Goal: Task Accomplishment & Management: Use online tool/utility

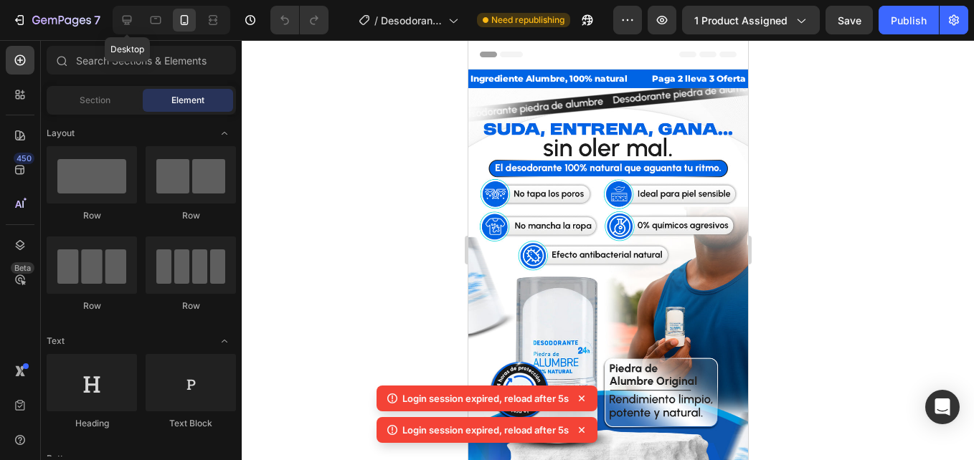
click at [120, 21] on icon at bounding box center [127, 20] width 14 height 14
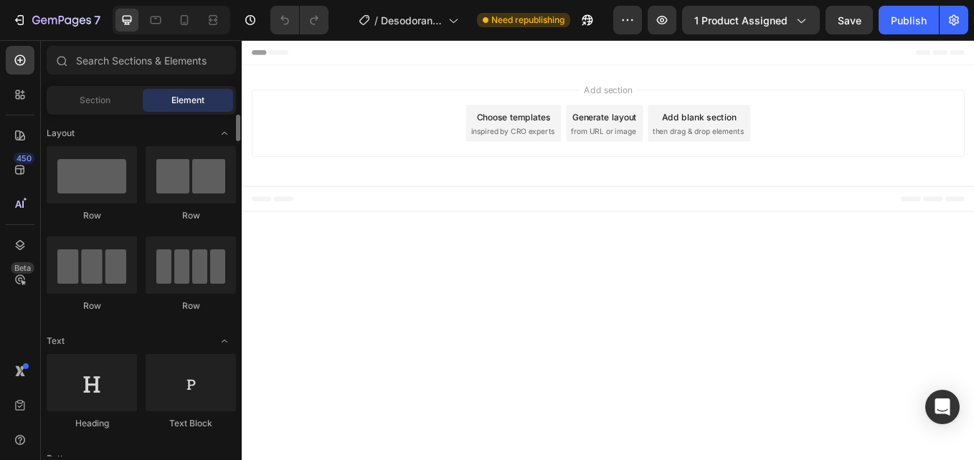
scroll to position [215, 0]
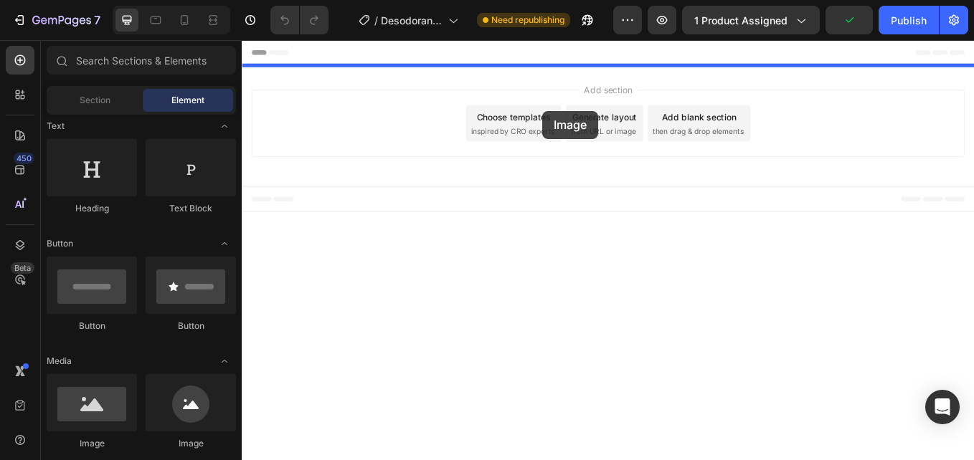
drag, startPoint x: 333, startPoint y: 466, endPoint x: 595, endPoint y: 123, distance: 430.9
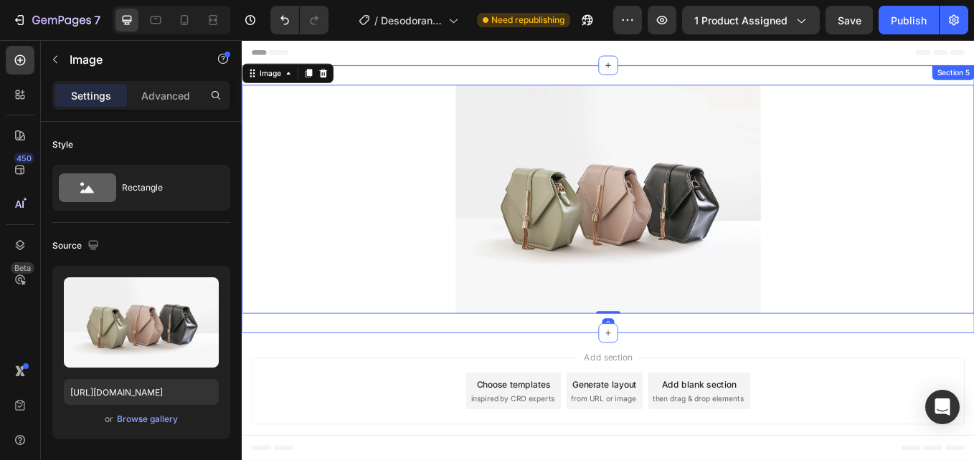
click at [686, 80] on div "Image 0 Section 5" at bounding box center [672, 227] width 861 height 315
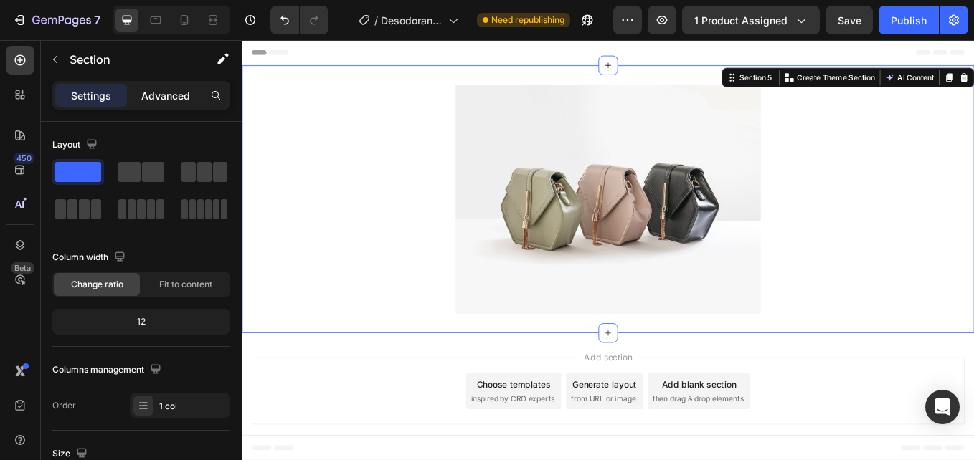
click at [157, 89] on p "Advanced" at bounding box center [165, 95] width 49 height 15
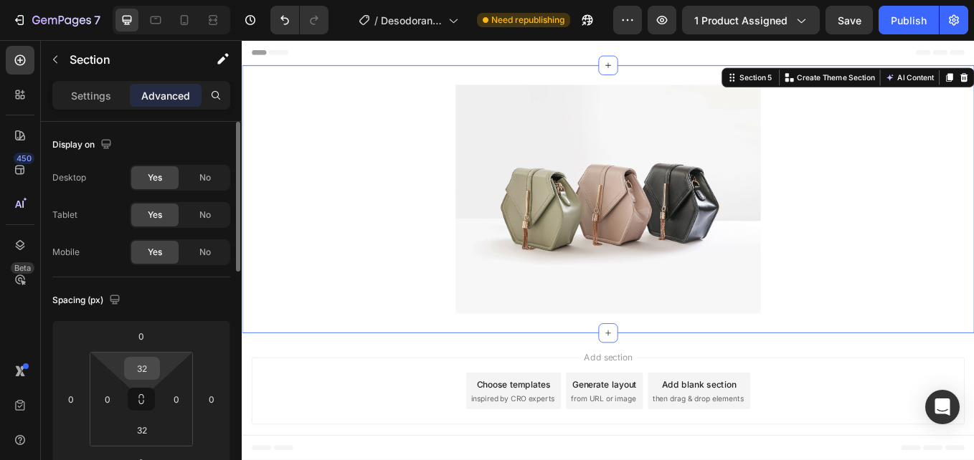
click at [145, 367] on input "32" at bounding box center [142, 369] width 29 height 22
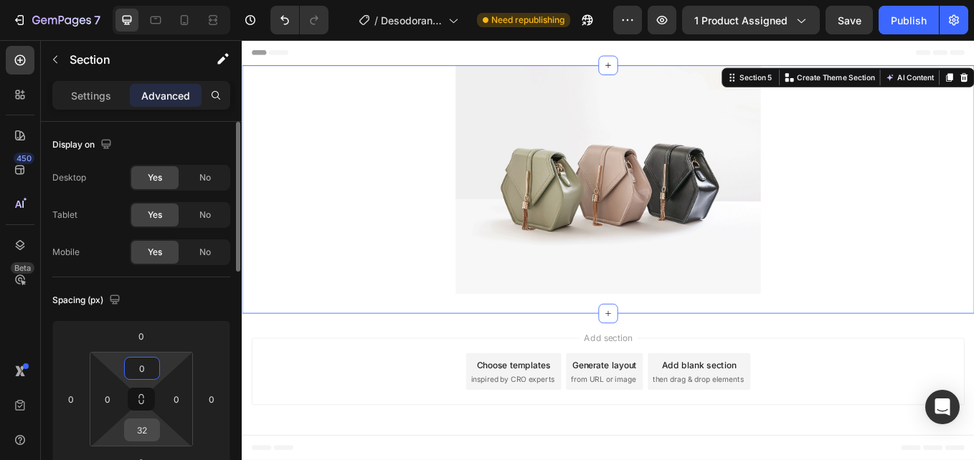
type input "0"
click at [135, 434] on input "32" at bounding box center [142, 431] width 29 height 22
type input "0"
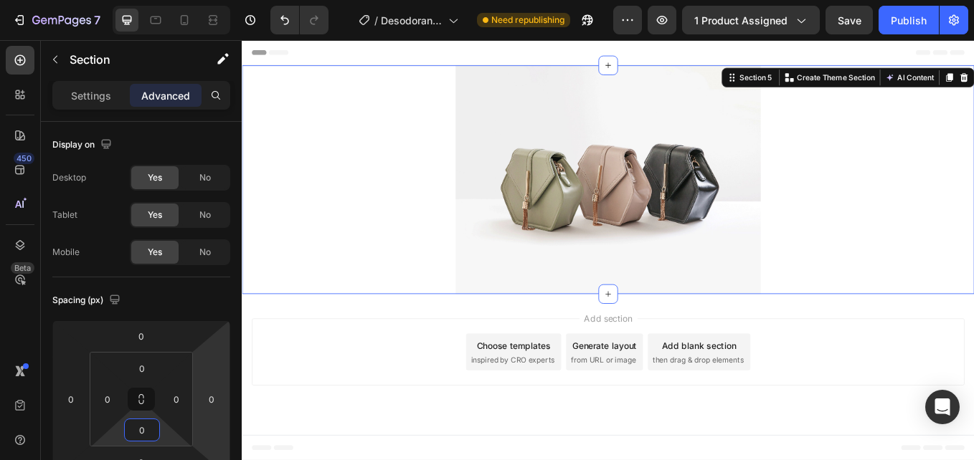
click at [379, 392] on div "Add section Choose templates inspired by CRO experts Generate layout from URL o…" at bounding box center [672, 406] width 838 height 79
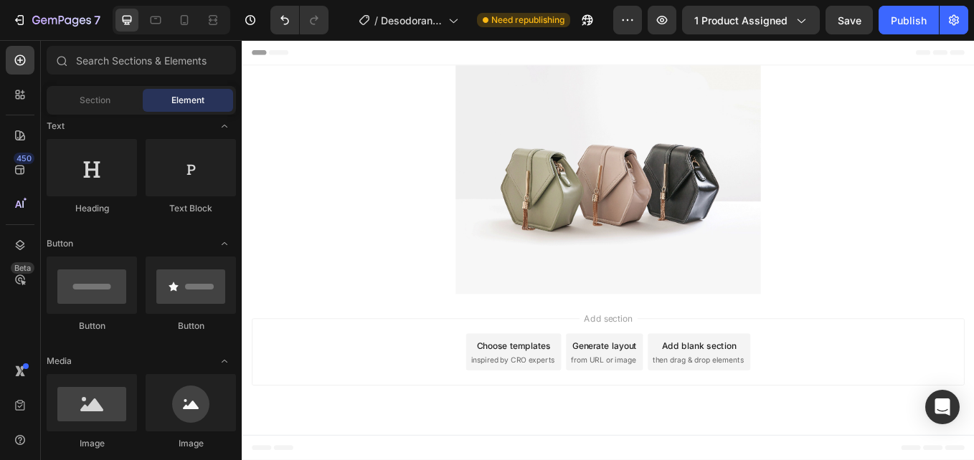
click at [815, 202] on img at bounding box center [672, 204] width 359 height 269
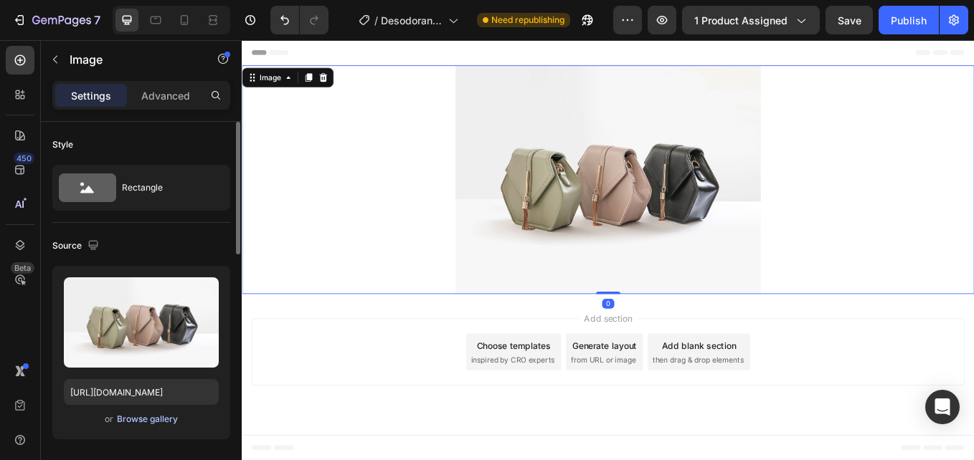
click at [161, 415] on div "Browse gallery" at bounding box center [147, 419] width 61 height 13
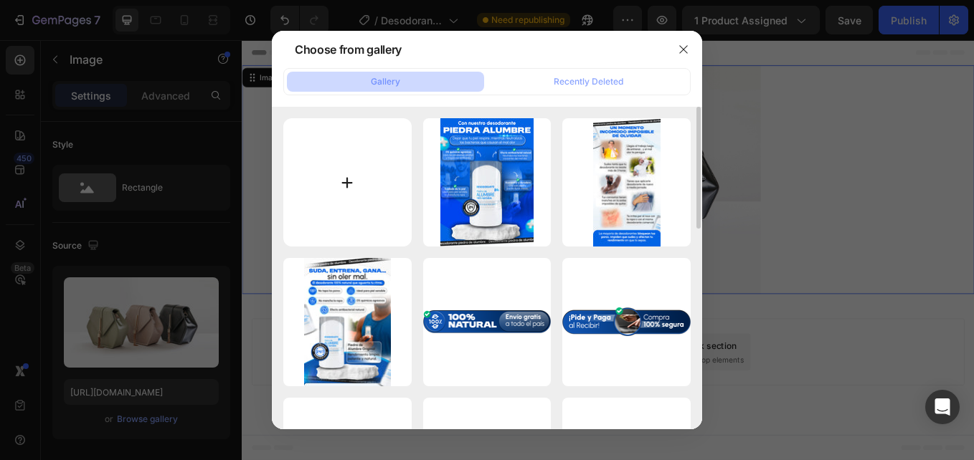
click at [359, 159] on input "file" at bounding box center [347, 182] width 128 height 128
type input "C:\fakepath\web.jpg"
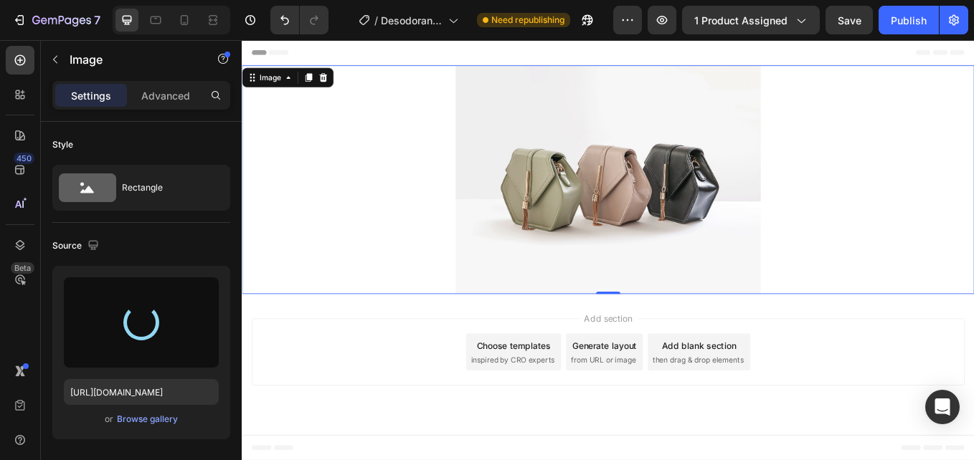
type input "https://cdn.shopify.com/s/files/1/0710/1654/6543/files/gempages_522219999520097…"
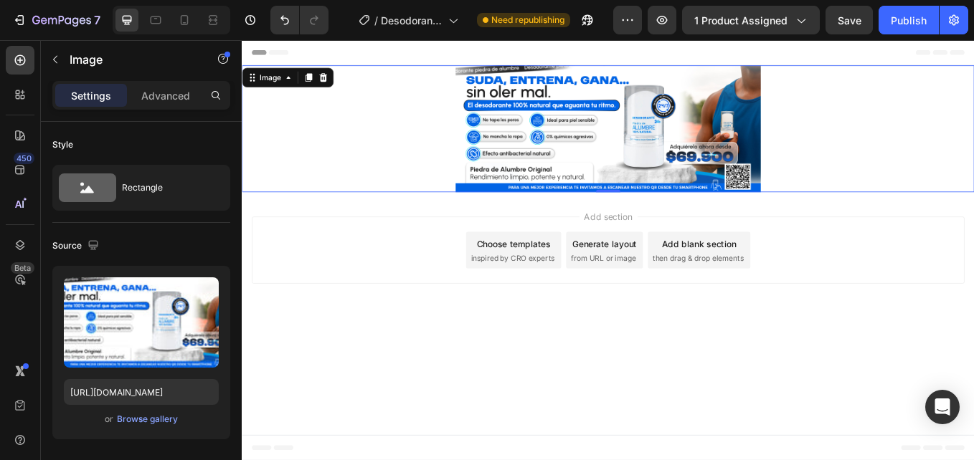
click at [348, 85] on div "Image" at bounding box center [296, 83] width 108 height 23
click at [341, 85] on icon at bounding box center [336, 83] width 11 height 11
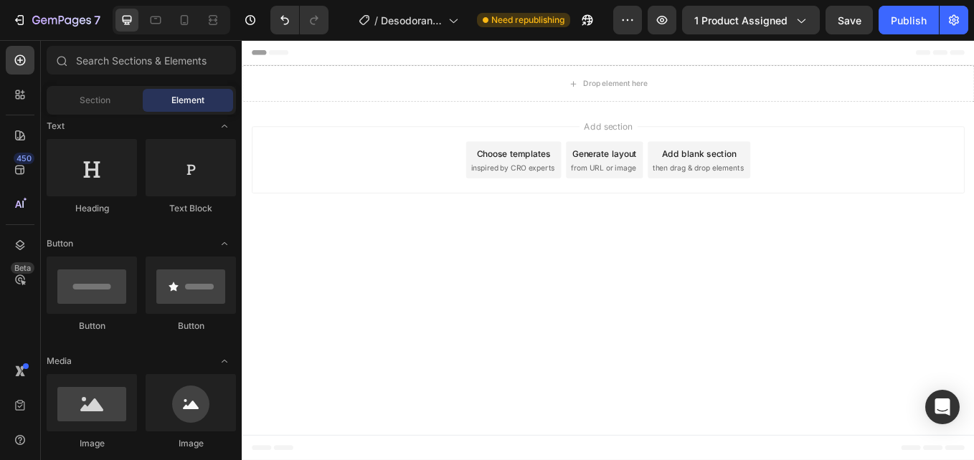
click at [293, 306] on body "Header Ingrediente Alumbre, 100% natural Text Block Paga 2 lleva 3 Oferta por t…" at bounding box center [672, 287] width 861 height 494
click at [617, 105] on div "Drop element here" at bounding box center [672, 91] width 861 height 43
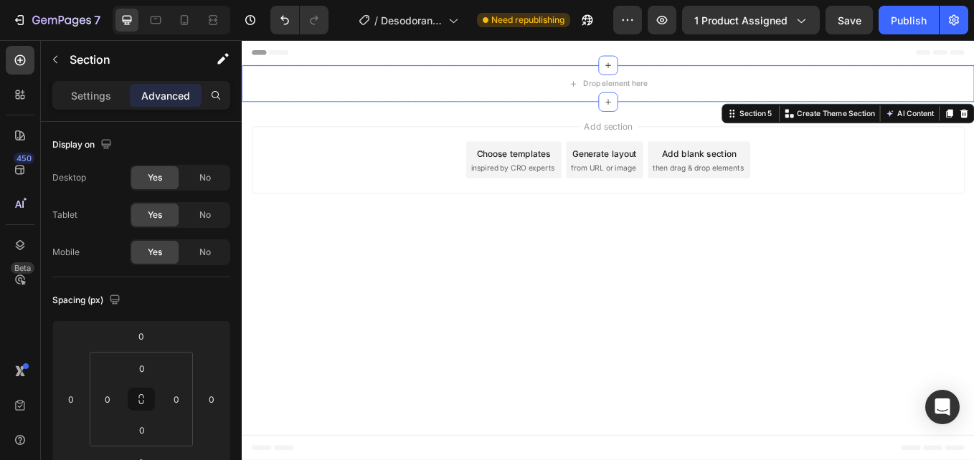
click at [973, 131] on div "Section 5 You can create reusable sections Create Theme Section AI Content Writ…" at bounding box center [953, 126] width 297 height 23
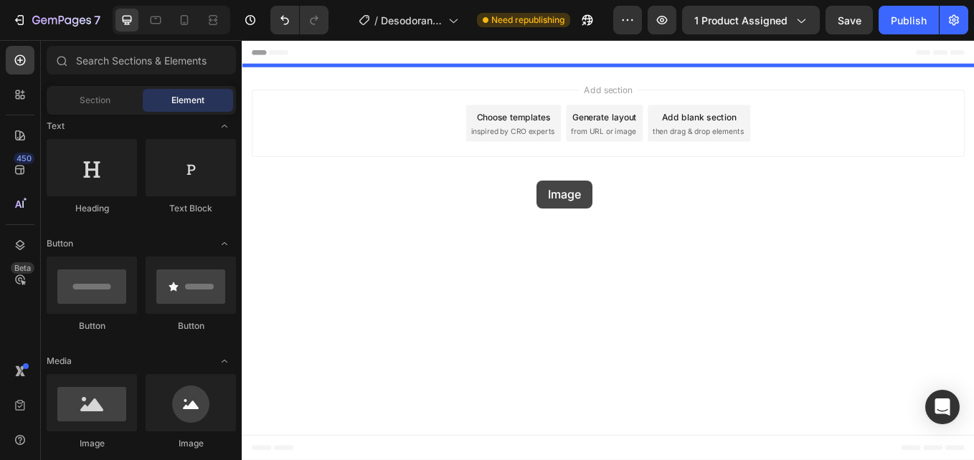
drag, startPoint x: 351, startPoint y: 454, endPoint x: 588, endPoint y: 205, distance: 343.4
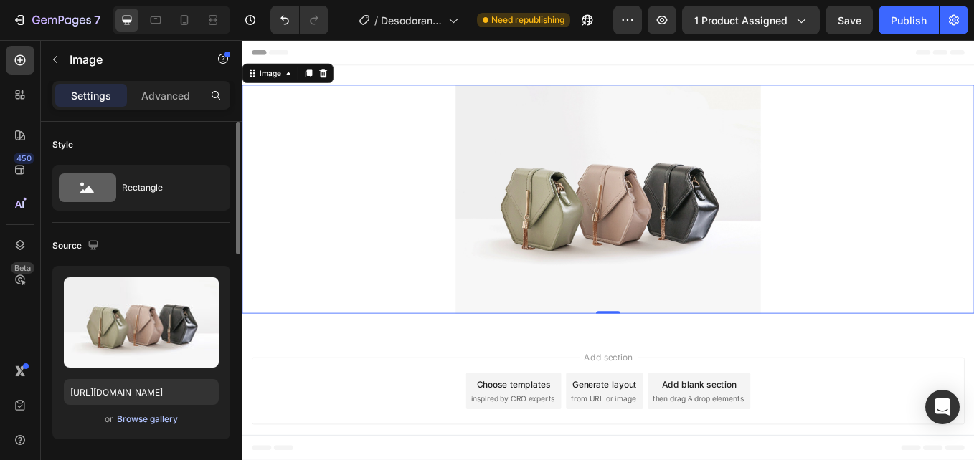
click at [124, 412] on button "Browse gallery" at bounding box center [147, 419] width 62 height 14
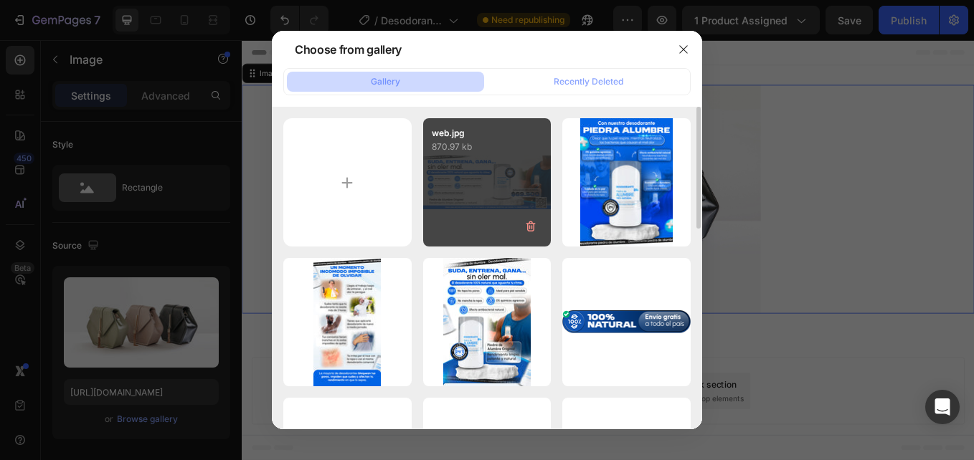
click at [452, 180] on div "web.jpg 870.97 kb" at bounding box center [487, 182] width 128 height 128
type input "https://cdn.shopify.com/s/files/1/0710/1654/6543/files/gempages_522219999520097…"
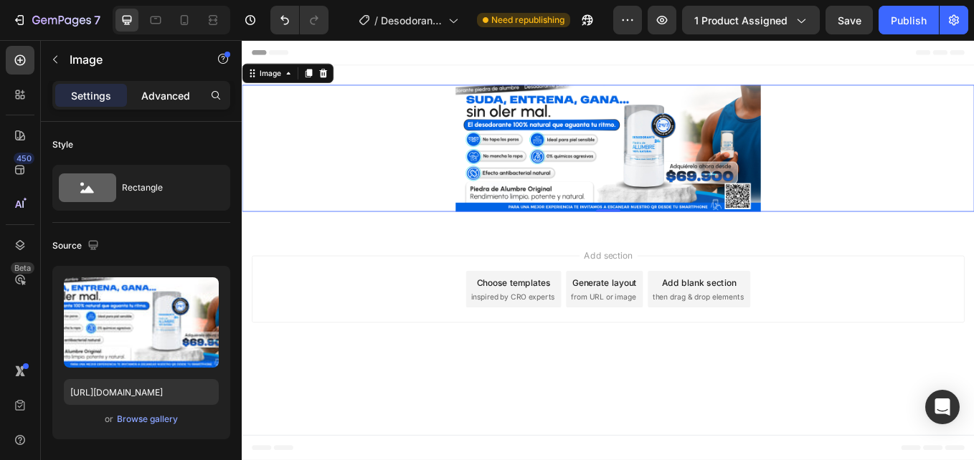
click at [179, 95] on p "Advanced" at bounding box center [165, 95] width 49 height 15
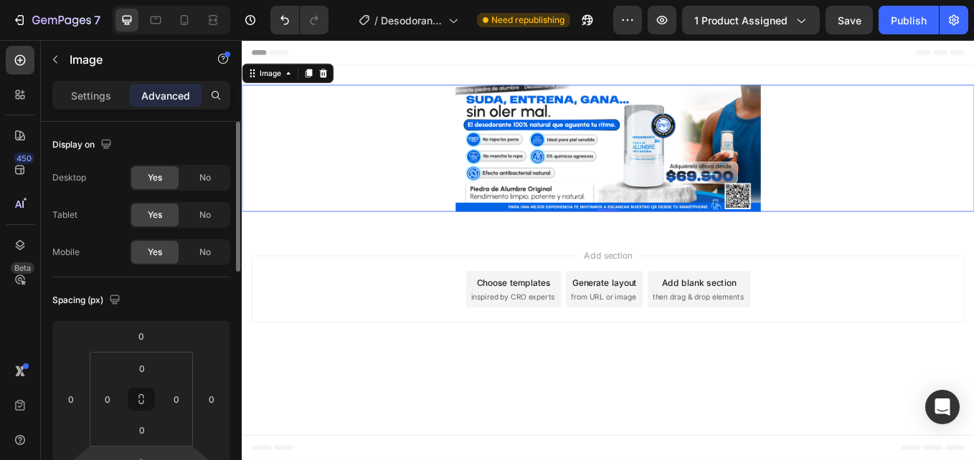
scroll to position [143, 0]
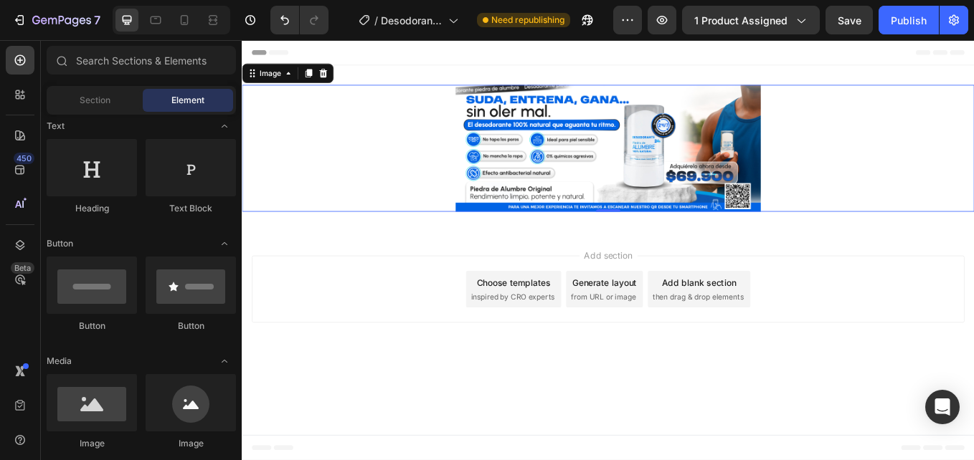
click at [317, 373] on div "Add section Choose templates inspired by CRO experts Generate layout from URL o…" at bounding box center [672, 336] width 861 height 142
click at [706, 148] on img at bounding box center [672, 167] width 359 height 149
click at [734, 267] on div "Add section Choose templates inspired by CRO experts Generate layout from URL o…" at bounding box center [672, 336] width 861 height 142
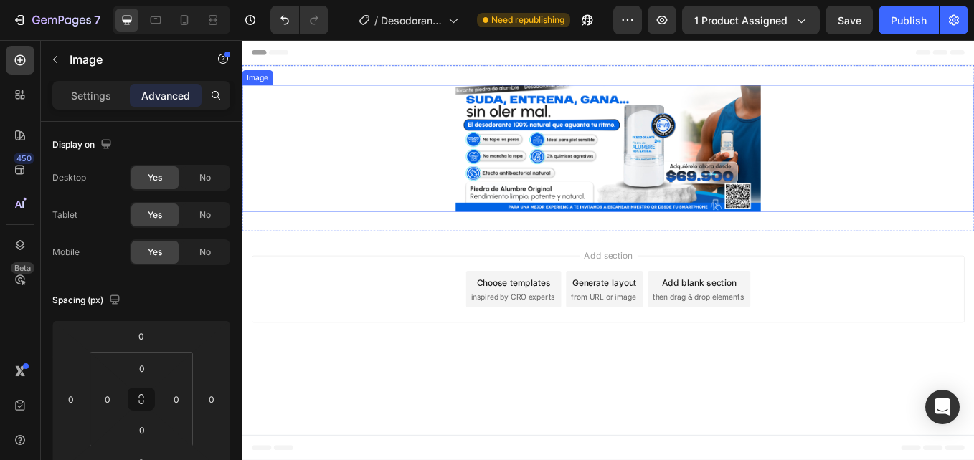
click at [973, 176] on div at bounding box center [672, 167] width 861 height 149
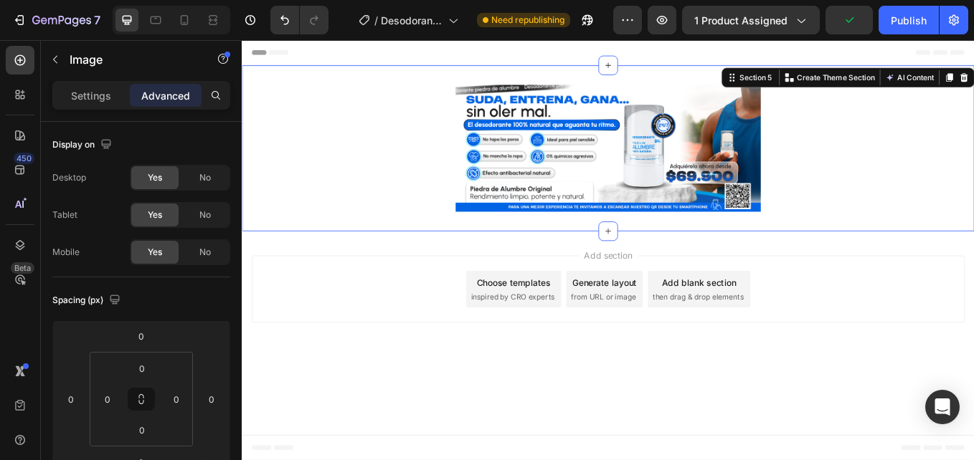
click at [973, 72] on div "Image Section 5 You can create reusable sections Create Theme Section AI Conten…" at bounding box center [672, 167] width 861 height 195
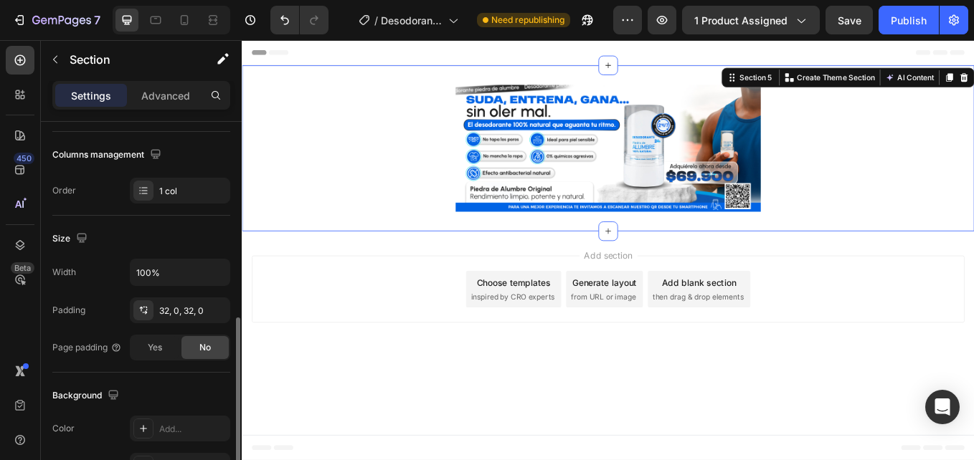
scroll to position [287, 0]
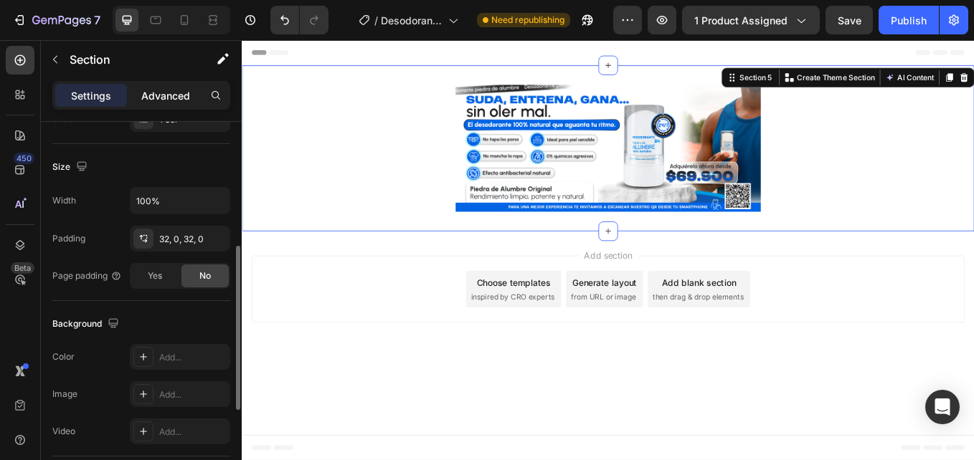
click at [169, 87] on div "Advanced" at bounding box center [166, 95] width 72 height 23
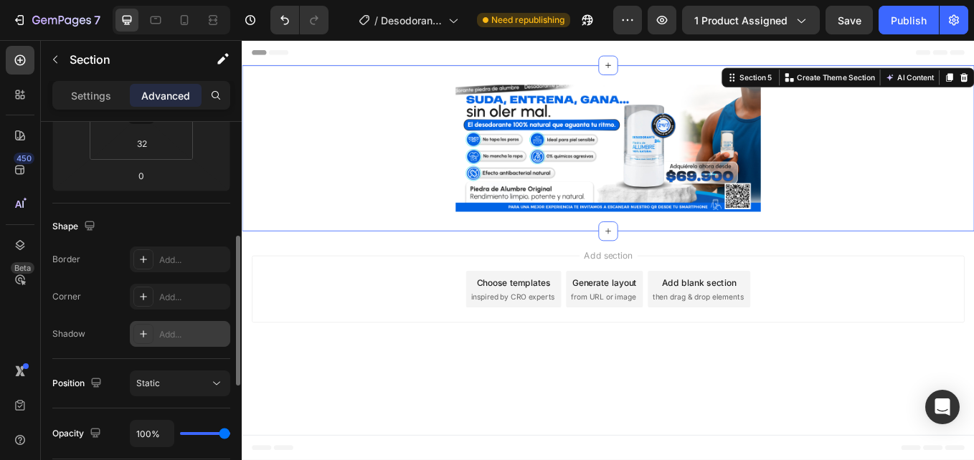
scroll to position [0, 0]
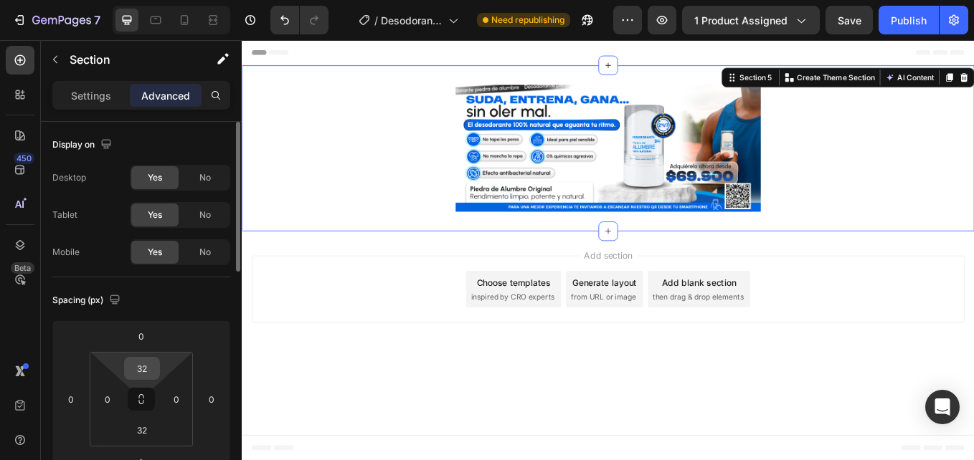
click at [143, 374] on input "32" at bounding box center [142, 369] width 29 height 22
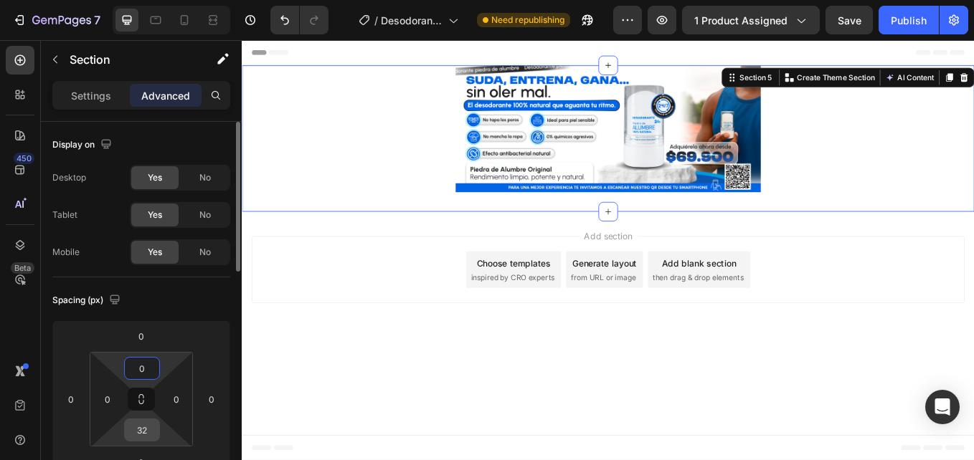
type input "0"
click at [138, 429] on input "32" at bounding box center [142, 431] width 29 height 22
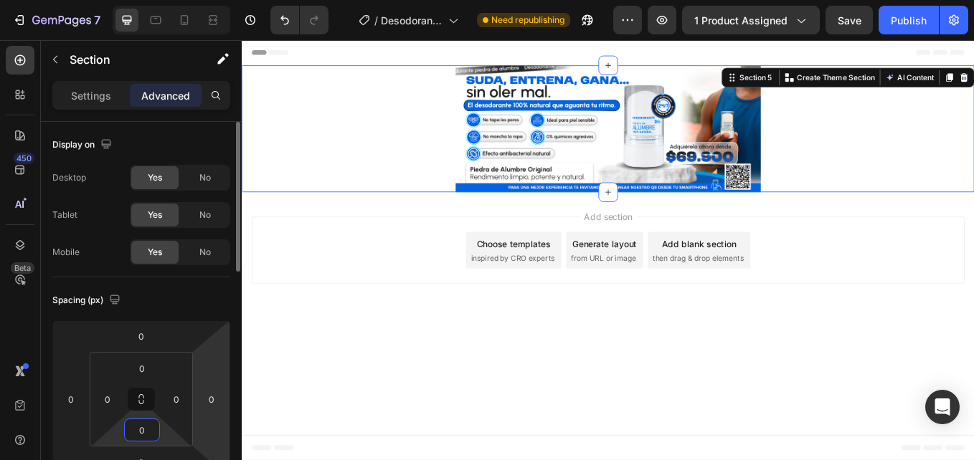
type input "0"
click at [197, 0] on html "7 Version history / Desodorante Piedra de Alumbre | Deportistas Need republishi…" at bounding box center [487, 0] width 974 height 0
click at [370, 330] on div "Add section Choose templates inspired by CRO experts Generate layout from URL o…" at bounding box center [672, 290] width 861 height 142
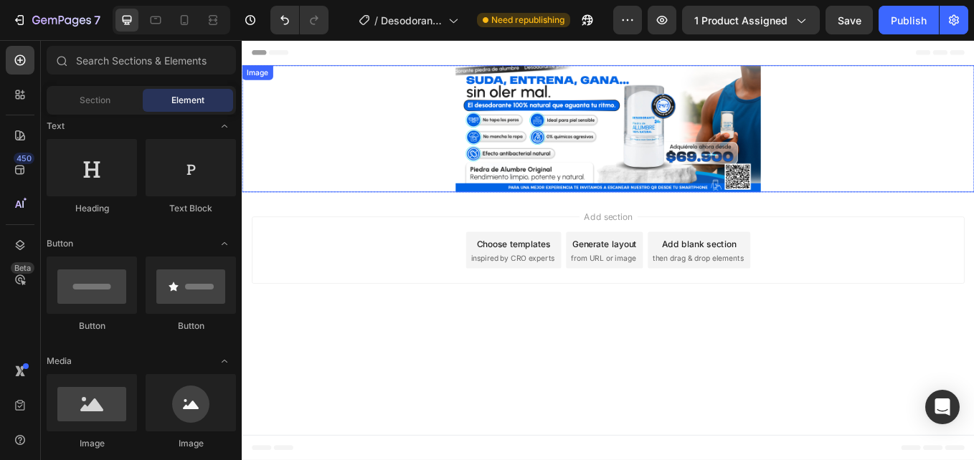
click at [653, 164] on img at bounding box center [672, 144] width 359 height 149
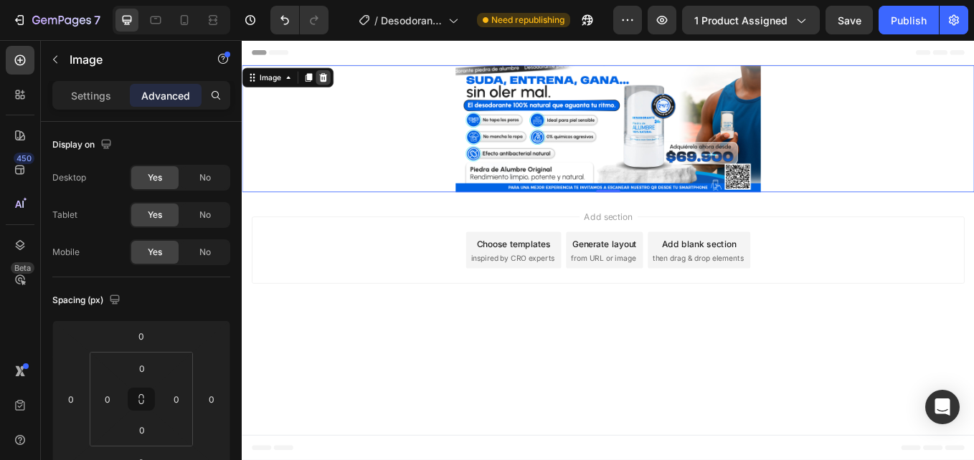
click at [336, 85] on icon at bounding box center [336, 83] width 11 height 11
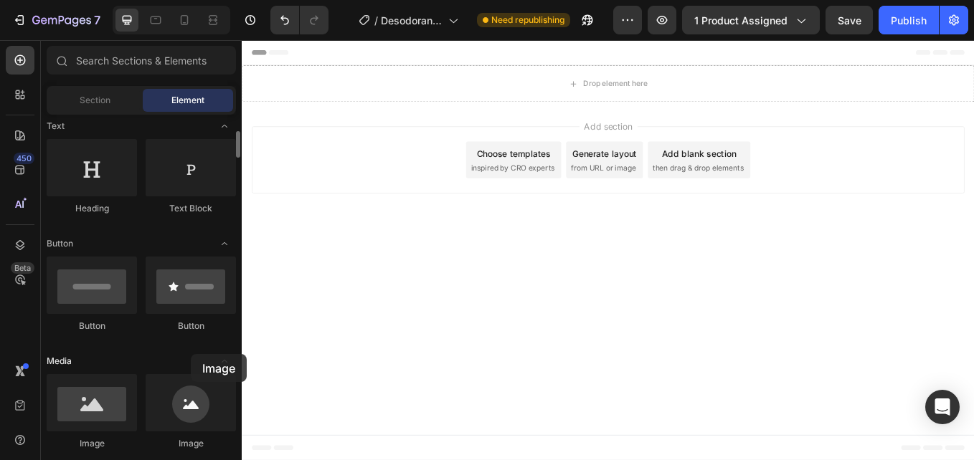
drag, startPoint x: 67, startPoint y: 409, endPoint x: 191, endPoint y: 354, distance: 135.1
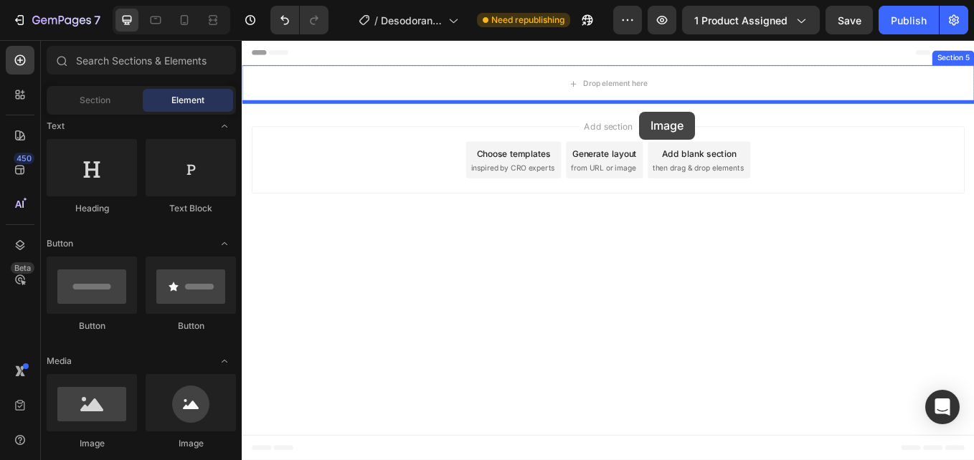
drag, startPoint x: 332, startPoint y: 477, endPoint x: 709, endPoint y: 124, distance: 516.0
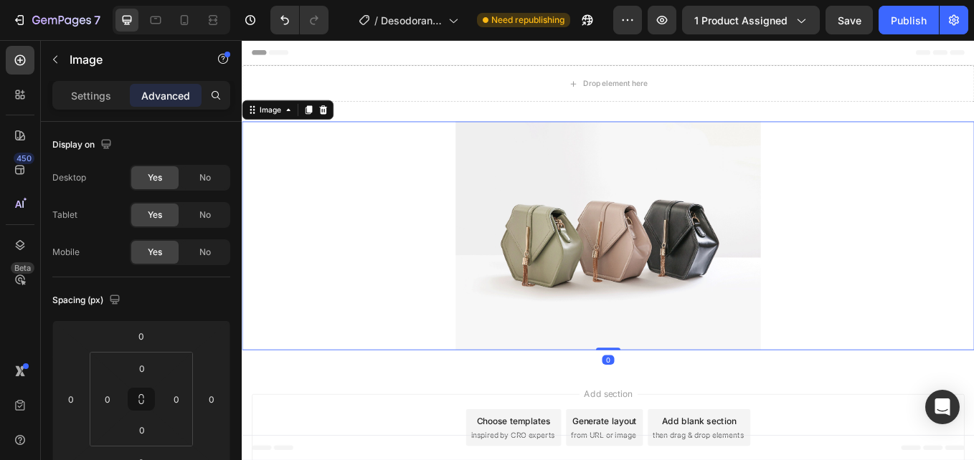
click at [760, 65] on div "Header" at bounding box center [672, 54] width 838 height 29
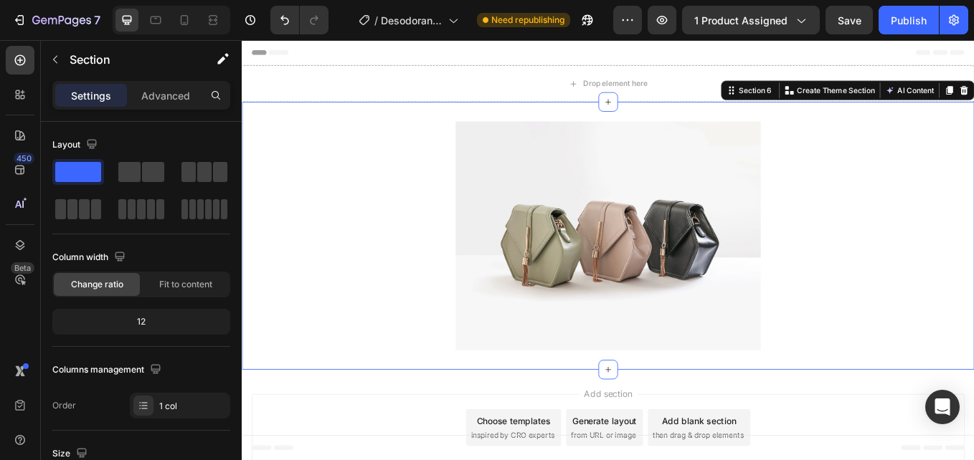
click at [830, 113] on div "Image Section 6 You can create reusable sections Create Theme Section AI Conten…" at bounding box center [672, 270] width 861 height 315
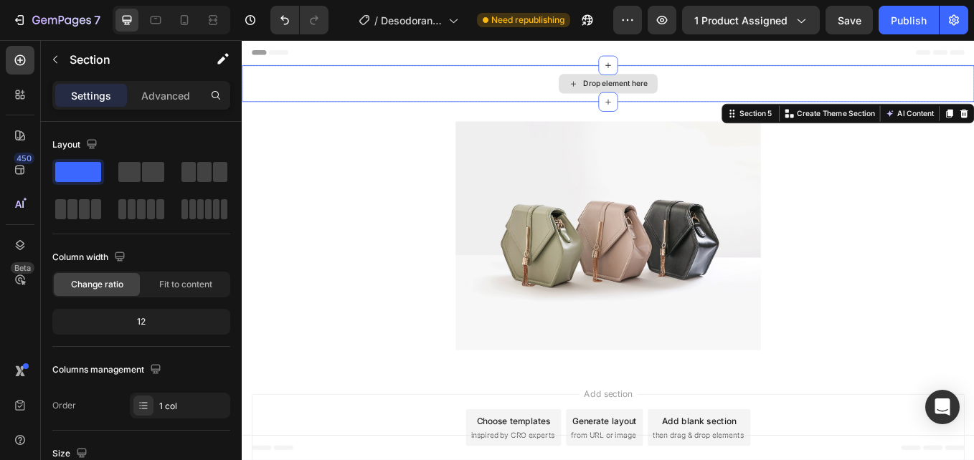
click at [897, 75] on div "Drop element here" at bounding box center [672, 91] width 861 height 43
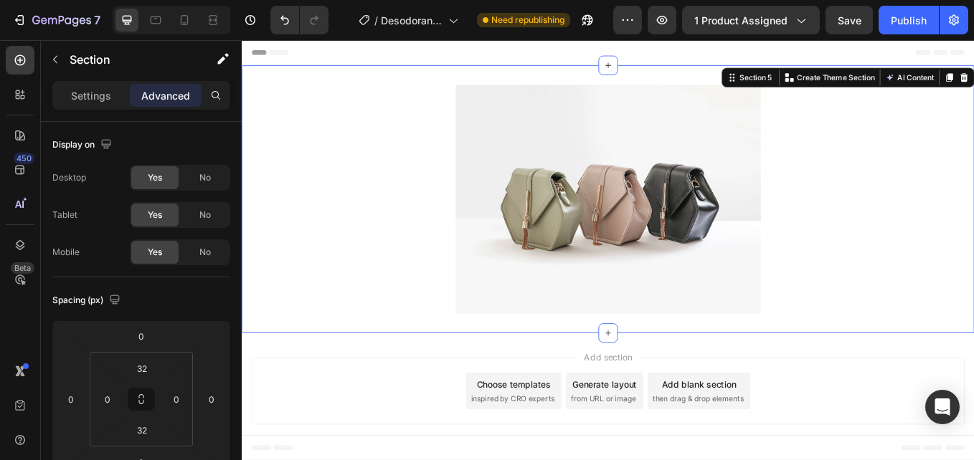
click at [753, 71] on div "Image Section 5 You can create reusable sections Create Theme Section AI Conten…" at bounding box center [672, 227] width 861 height 315
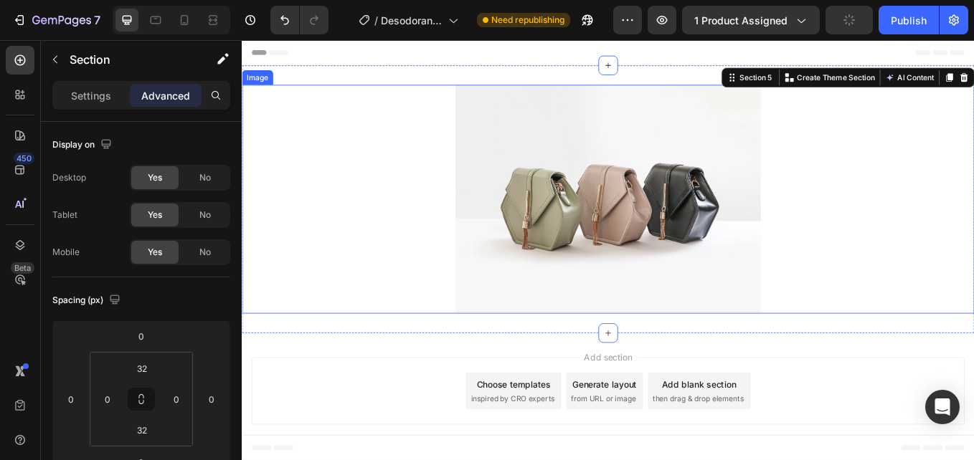
click at [720, 162] on img at bounding box center [672, 227] width 359 height 269
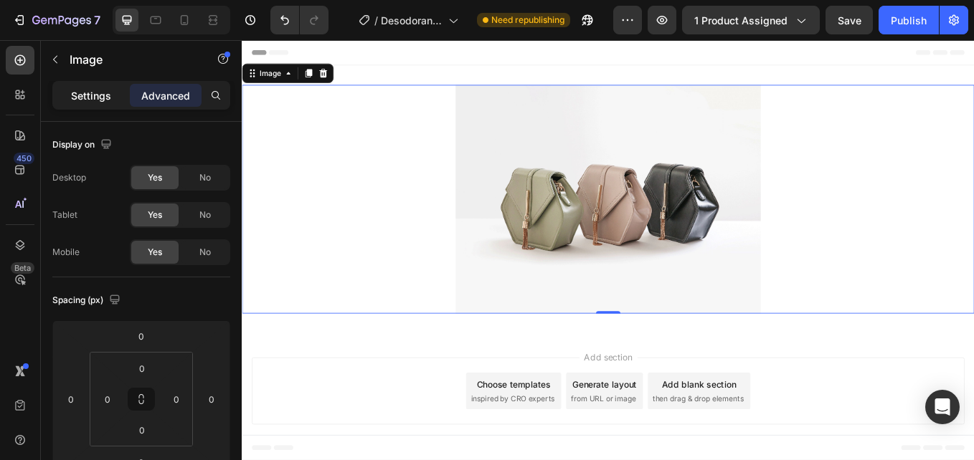
click at [105, 90] on p "Settings" at bounding box center [91, 95] width 40 height 15
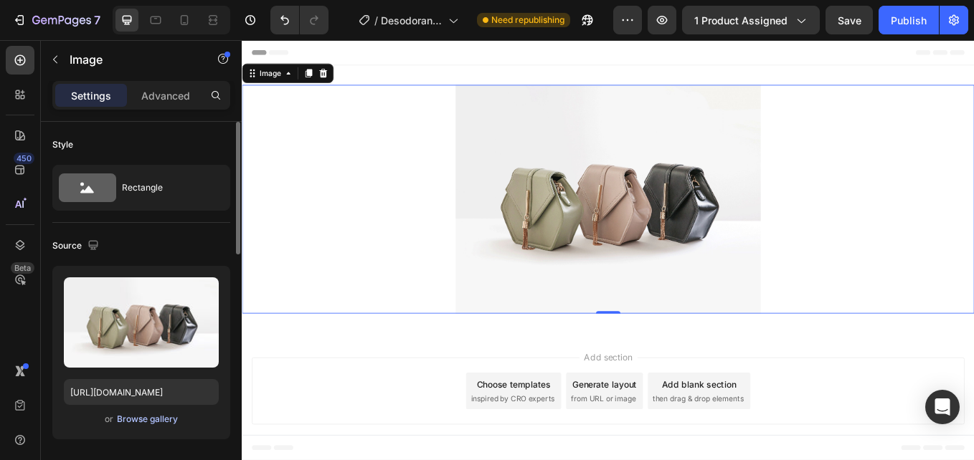
click at [167, 420] on div "Browse gallery" at bounding box center [147, 419] width 61 height 13
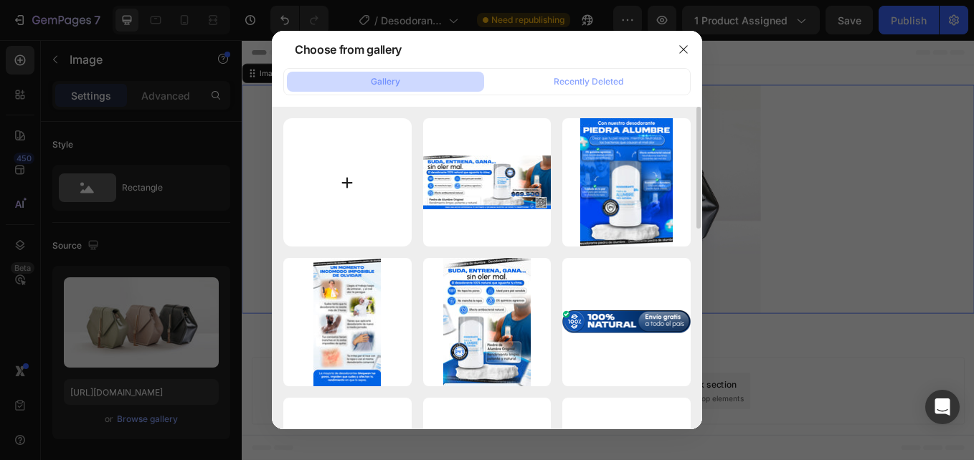
click at [332, 189] on input "file" at bounding box center [347, 182] width 128 height 128
type input "C:\fakepath\web.jpg"
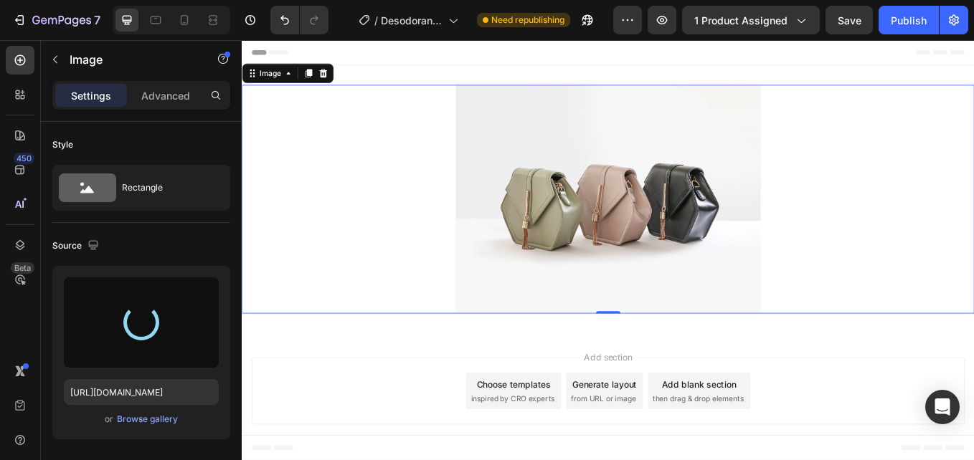
type input "https://cdn.shopify.com/s/files/1/0710/1654/6543/files/gempages_522219999520097…"
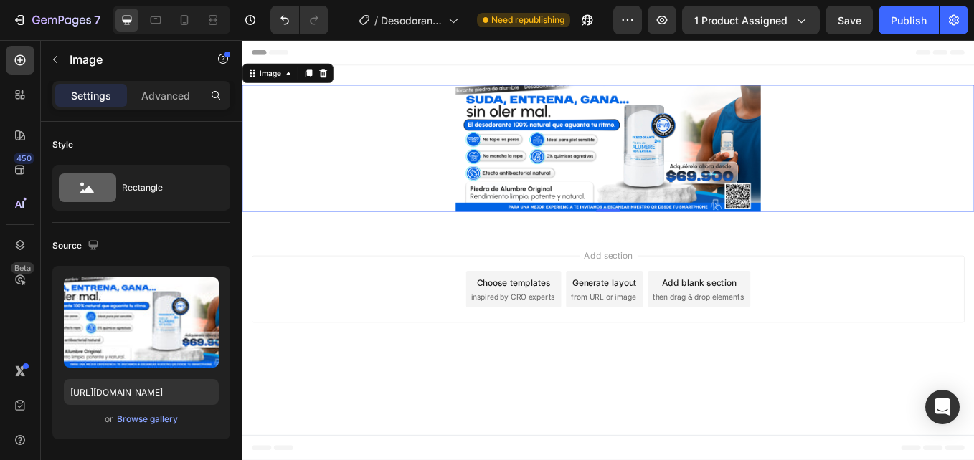
click at [913, 95] on div at bounding box center [672, 167] width 861 height 149
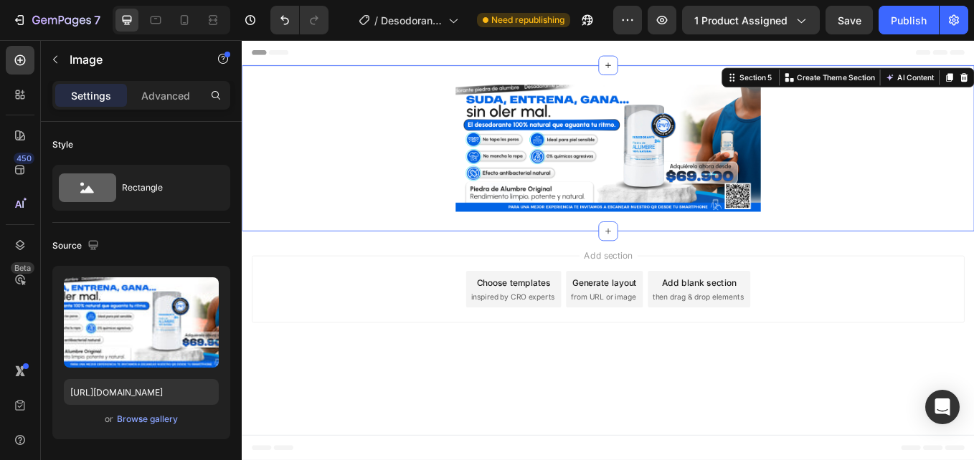
click at [914, 70] on div "Image Section 5 You can create reusable sections Create Theme Section AI Conten…" at bounding box center [672, 167] width 861 height 195
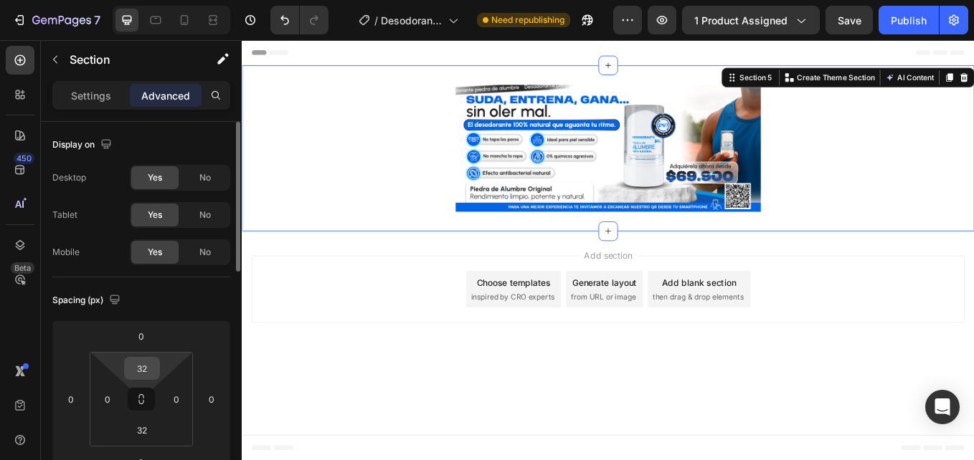
click at [151, 377] on input "32" at bounding box center [142, 369] width 29 height 22
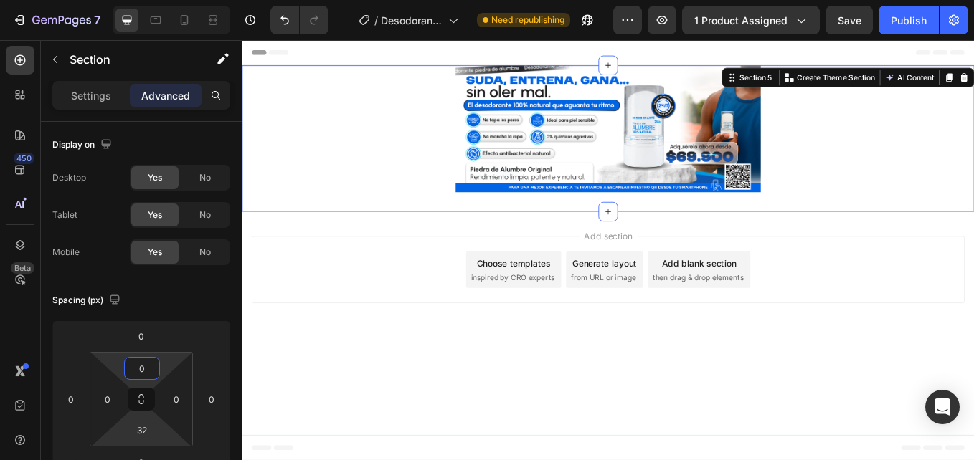
type input "0"
click at [131, 432] on input "32" at bounding box center [142, 431] width 29 height 22
type input "0"
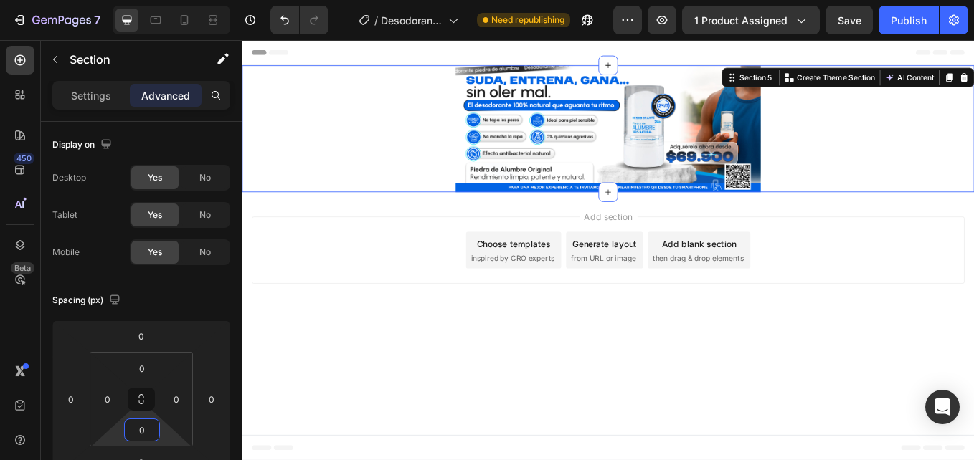
click at [301, 296] on div "Add section Choose templates inspired by CRO experts Generate layout from URL o…" at bounding box center [672, 286] width 838 height 79
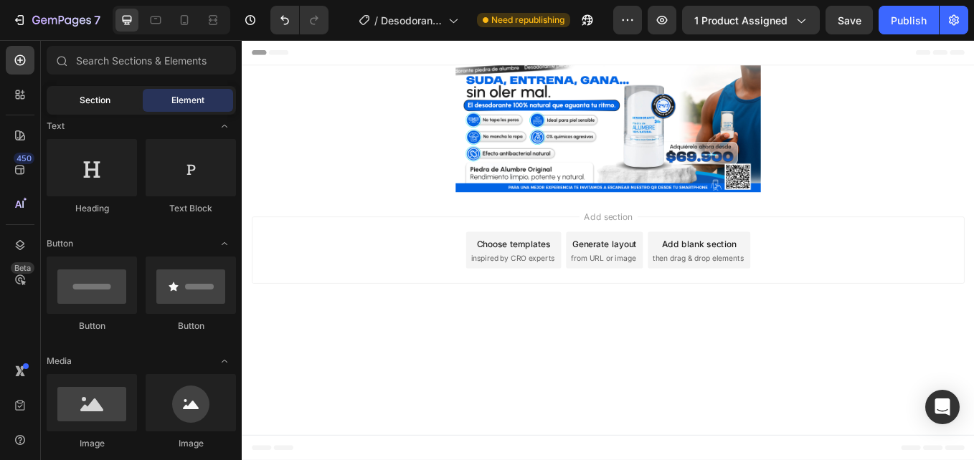
click at [68, 107] on div "Section" at bounding box center [94, 100] width 90 height 23
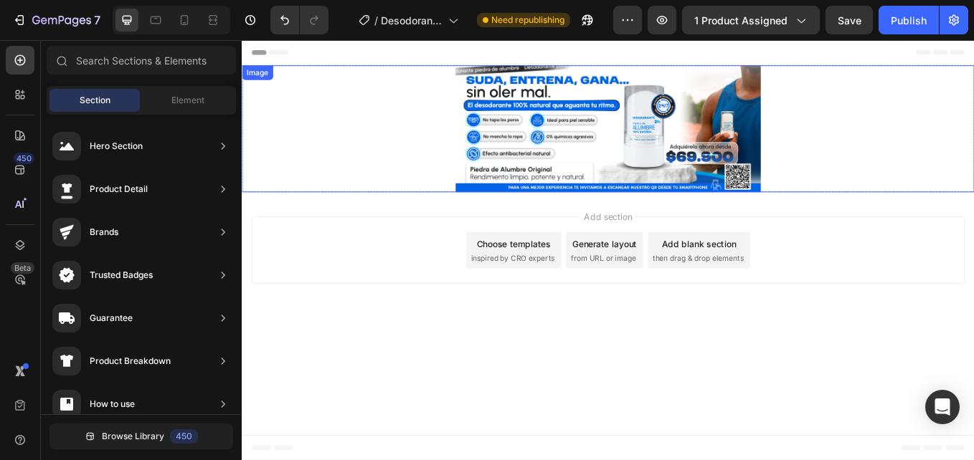
click at [859, 161] on div at bounding box center [672, 144] width 861 height 149
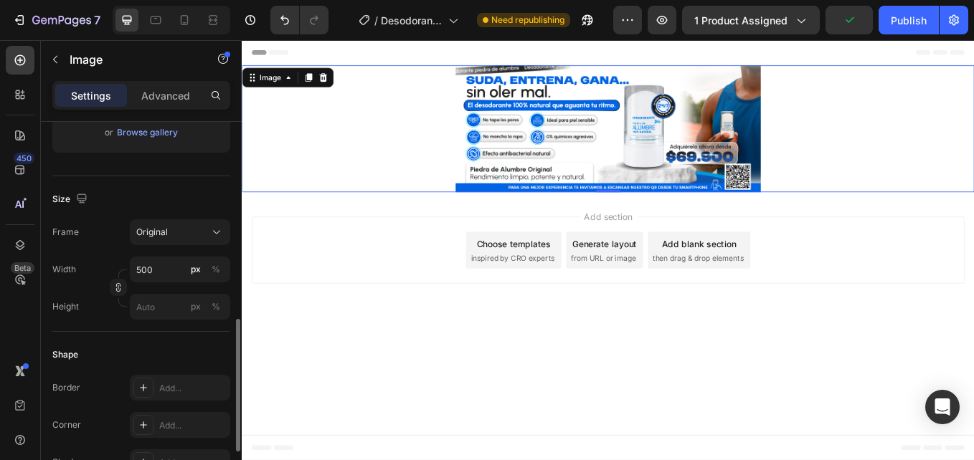
scroll to position [359, 0]
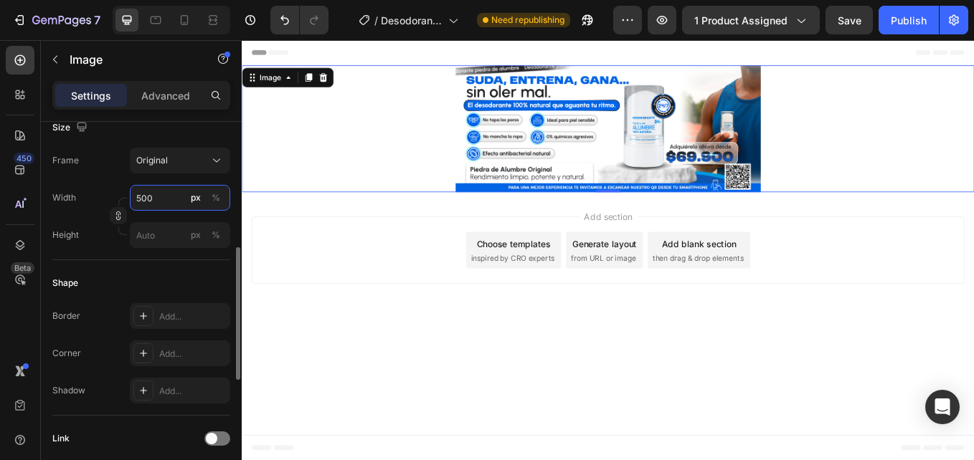
click at [143, 195] on input "500" at bounding box center [180, 198] width 100 height 26
click at [133, 247] on div "Full 100%" at bounding box center [165, 232] width 129 height 37
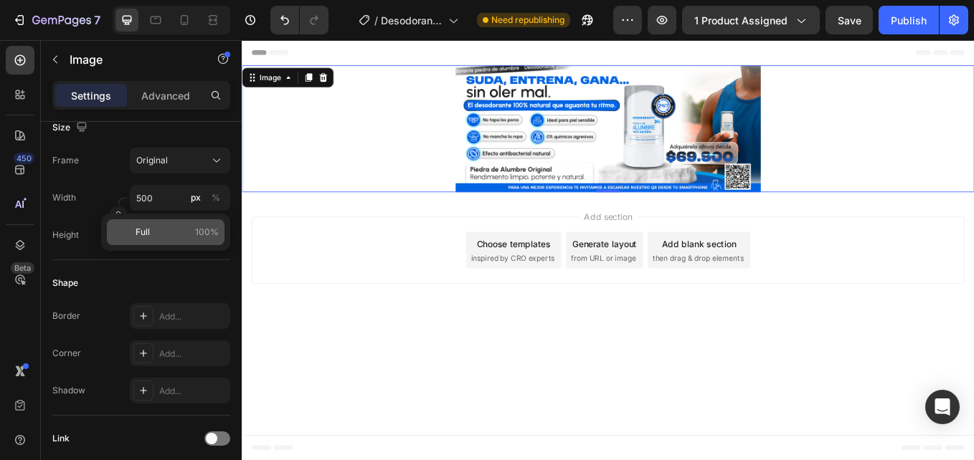
click at [153, 229] on p "Full 100%" at bounding box center [177, 232] width 83 height 13
type input "100"
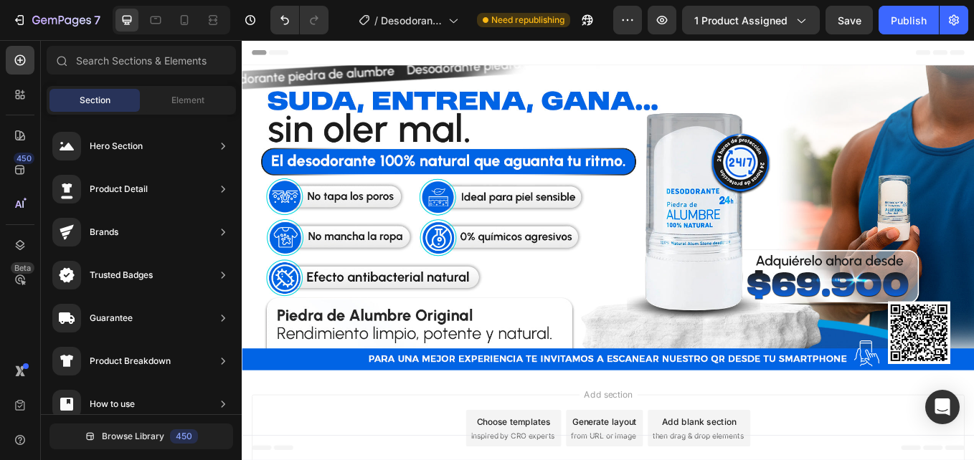
click at [192, 9] on div at bounding box center [184, 20] width 23 height 23
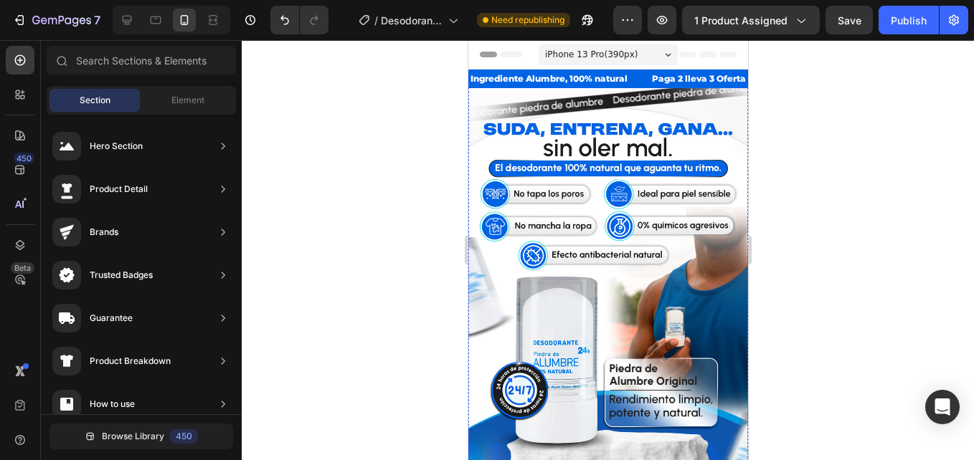
click at [553, 204] on img at bounding box center [608, 295] width 280 height 415
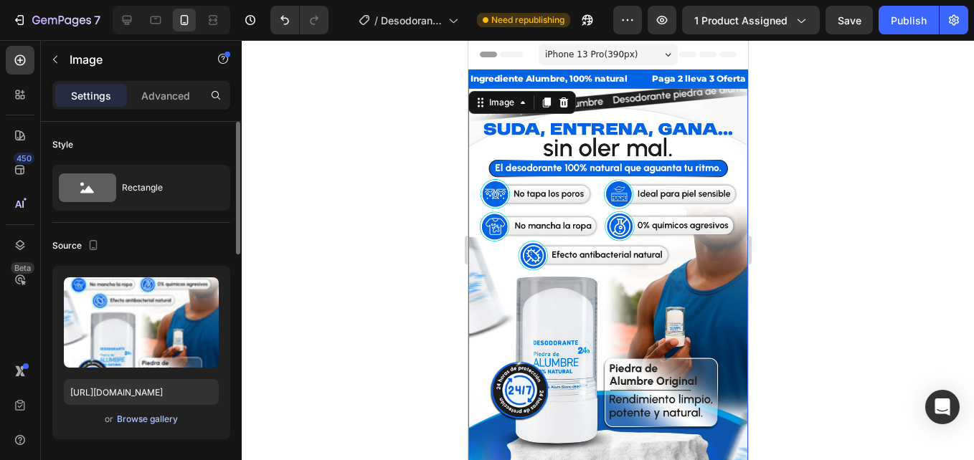
click at [155, 422] on div "Browse gallery" at bounding box center [147, 419] width 61 height 13
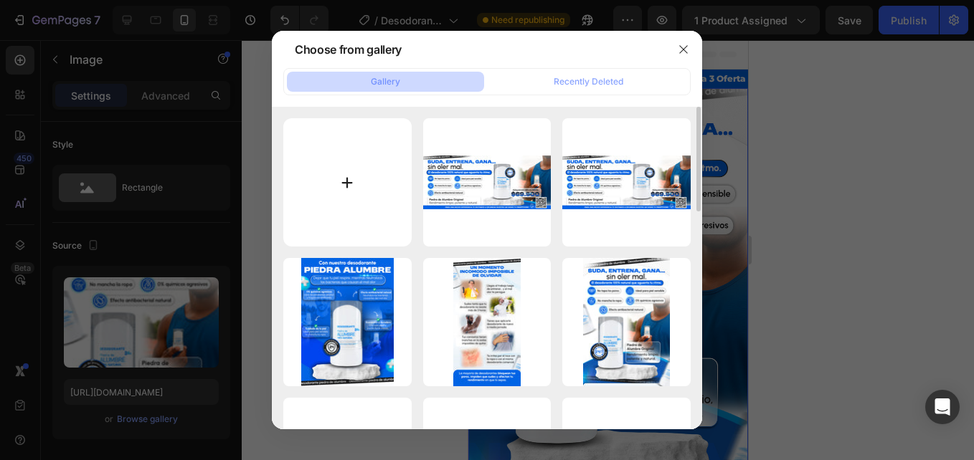
click at [349, 166] on input "file" at bounding box center [347, 182] width 128 height 128
type input "C:\fakepath\1.1.jpg"
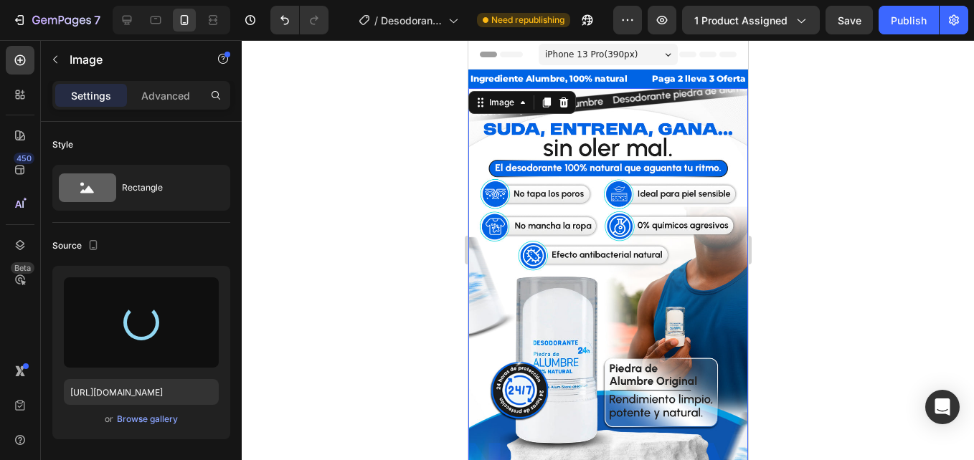
type input "https://cdn.shopify.com/s/files/1/0710/1654/6543/files/gempages_522219999520097…"
